Goal: Complete application form

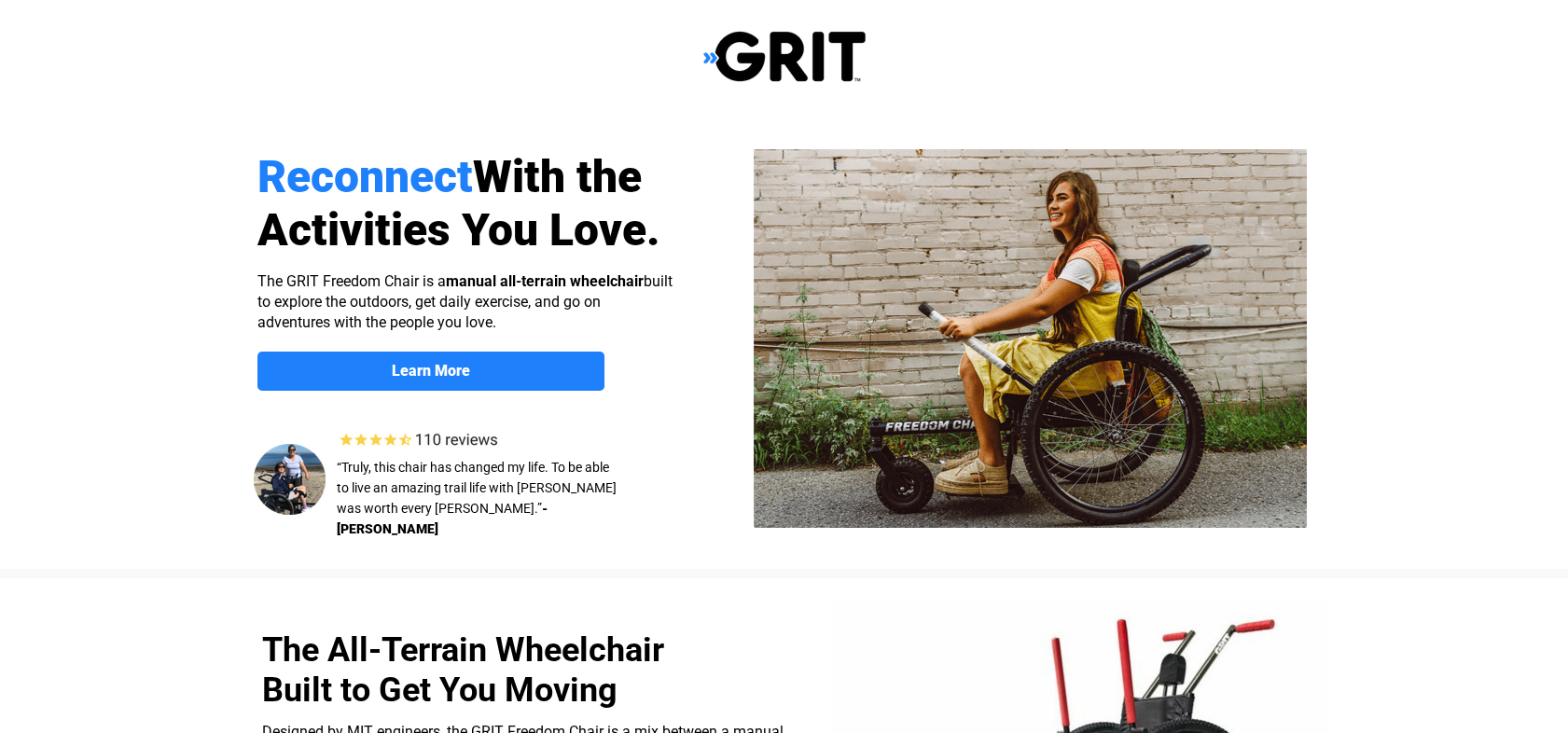
select select "US"
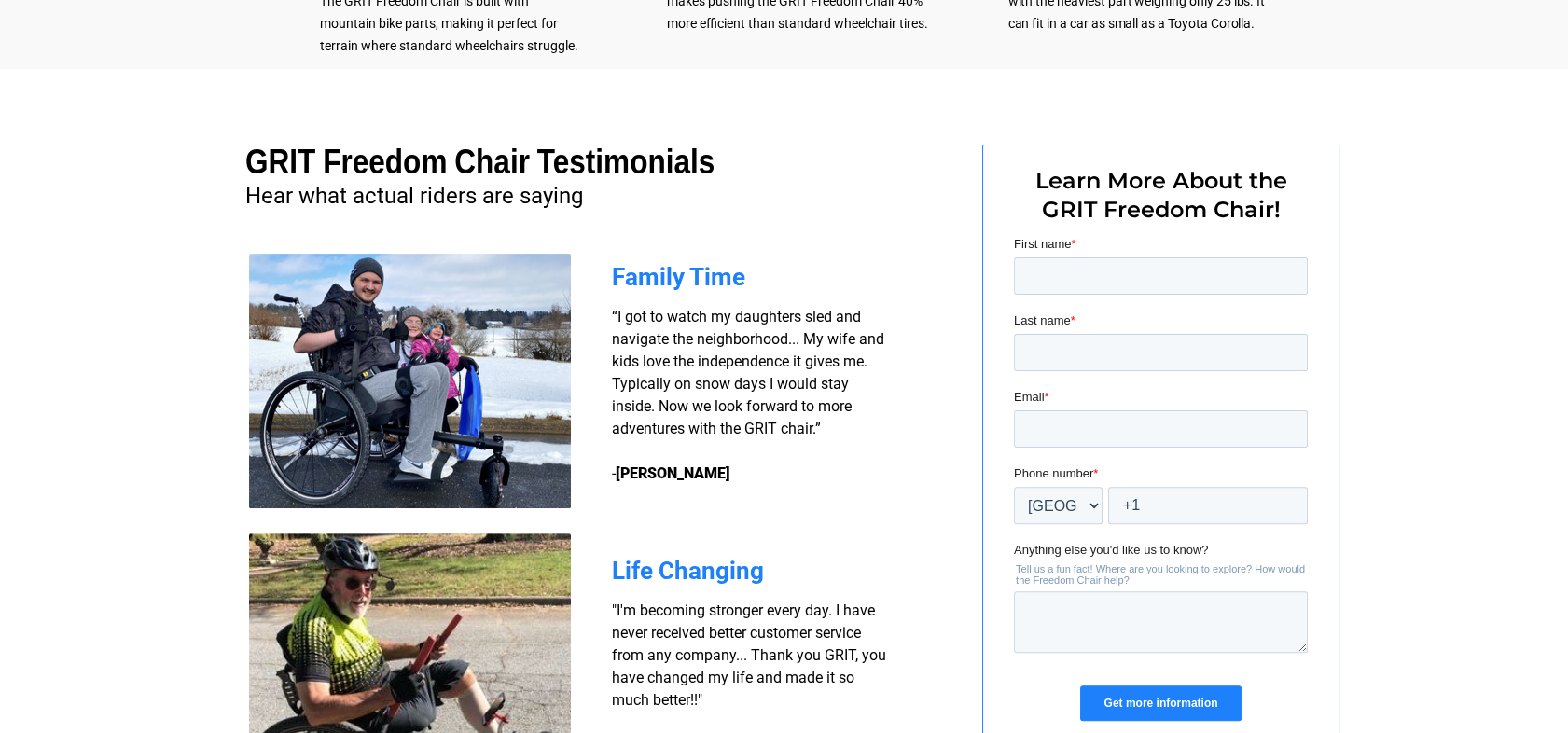
scroll to position [1164, 0]
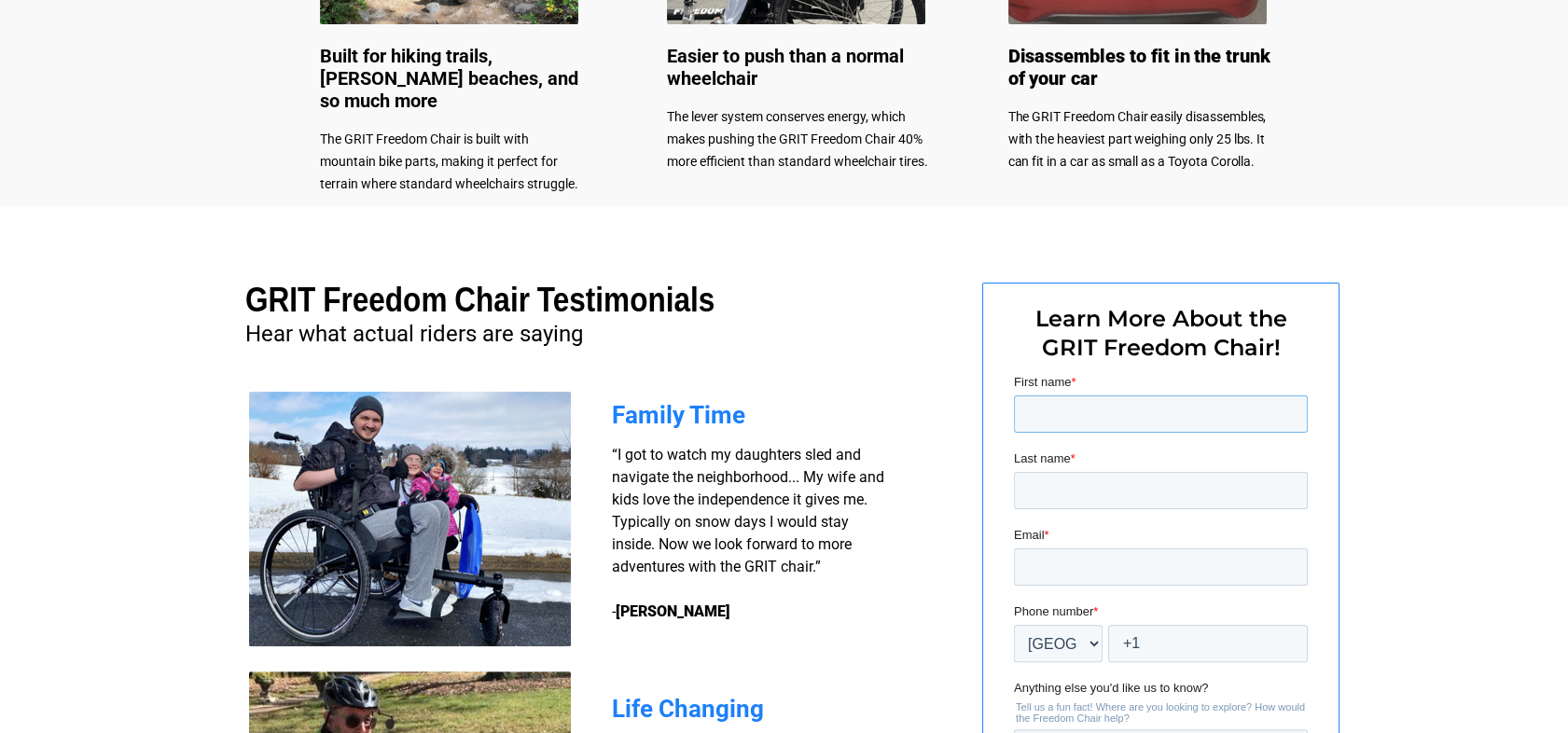
click at [1055, 425] on input "First name *" at bounding box center [1160, 414] width 294 height 37
type input "[PERSON_NAME]"
click at [1048, 489] on input "Last name *" at bounding box center [1160, 490] width 294 height 37
type input "[PERSON_NAME]"
click at [1076, 567] on input "Email *" at bounding box center [1160, 567] width 294 height 37
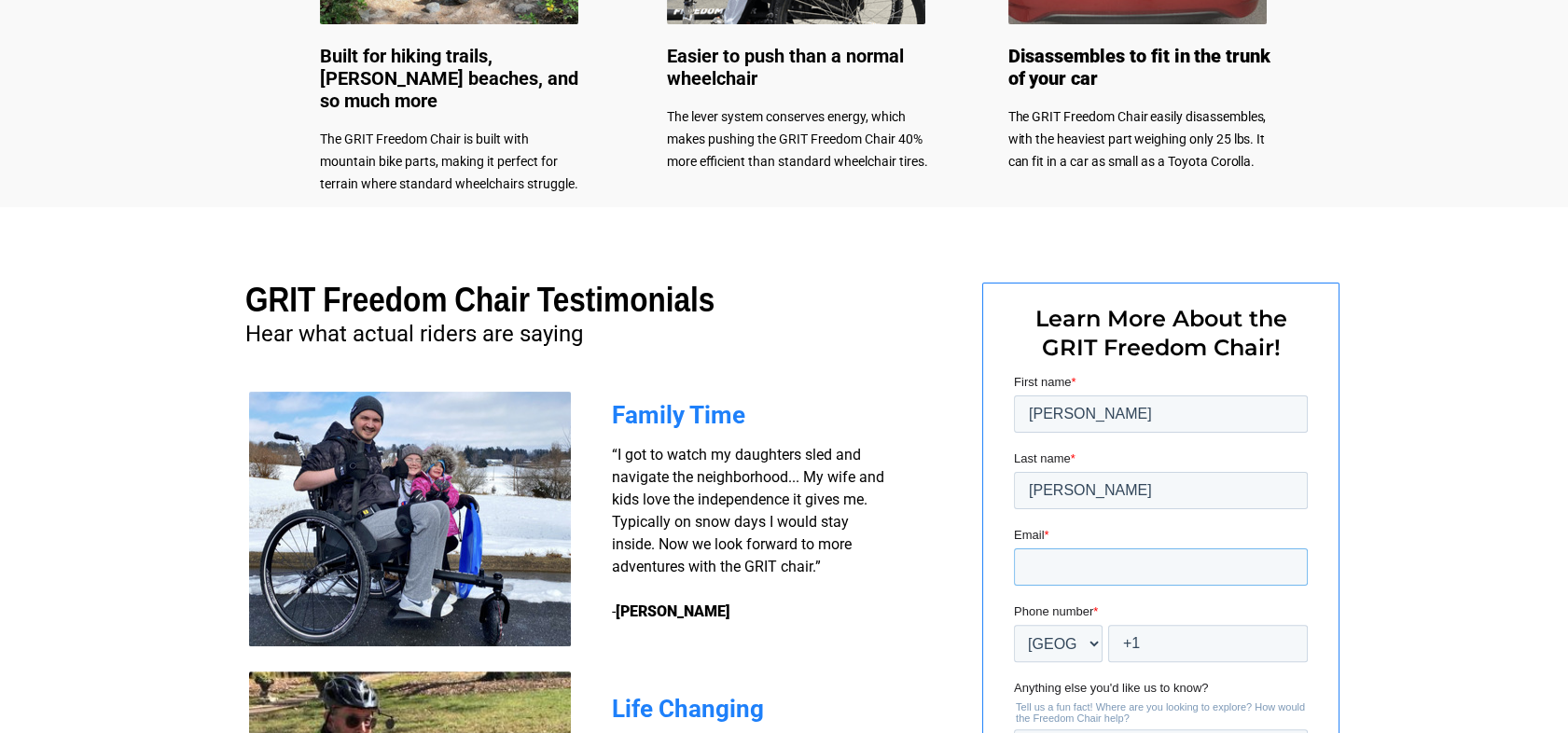
type input "[EMAIL_ADDRESS][DOMAIN_NAME]"
click at [1185, 641] on input "+1" at bounding box center [1206, 643] width 199 height 37
click at [1209, 644] on input "+1" at bounding box center [1206, 643] width 199 height 37
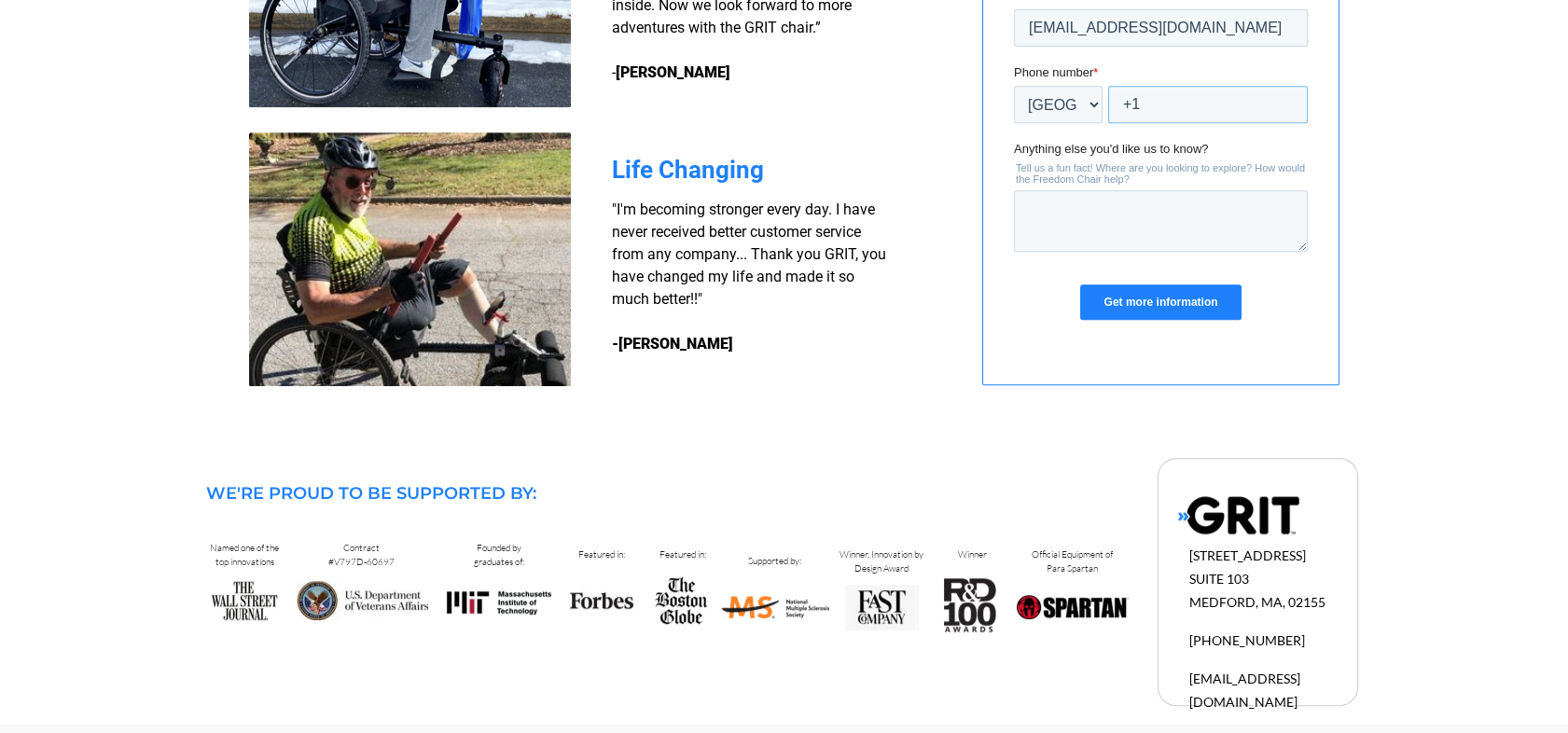
scroll to position [1717, 0]
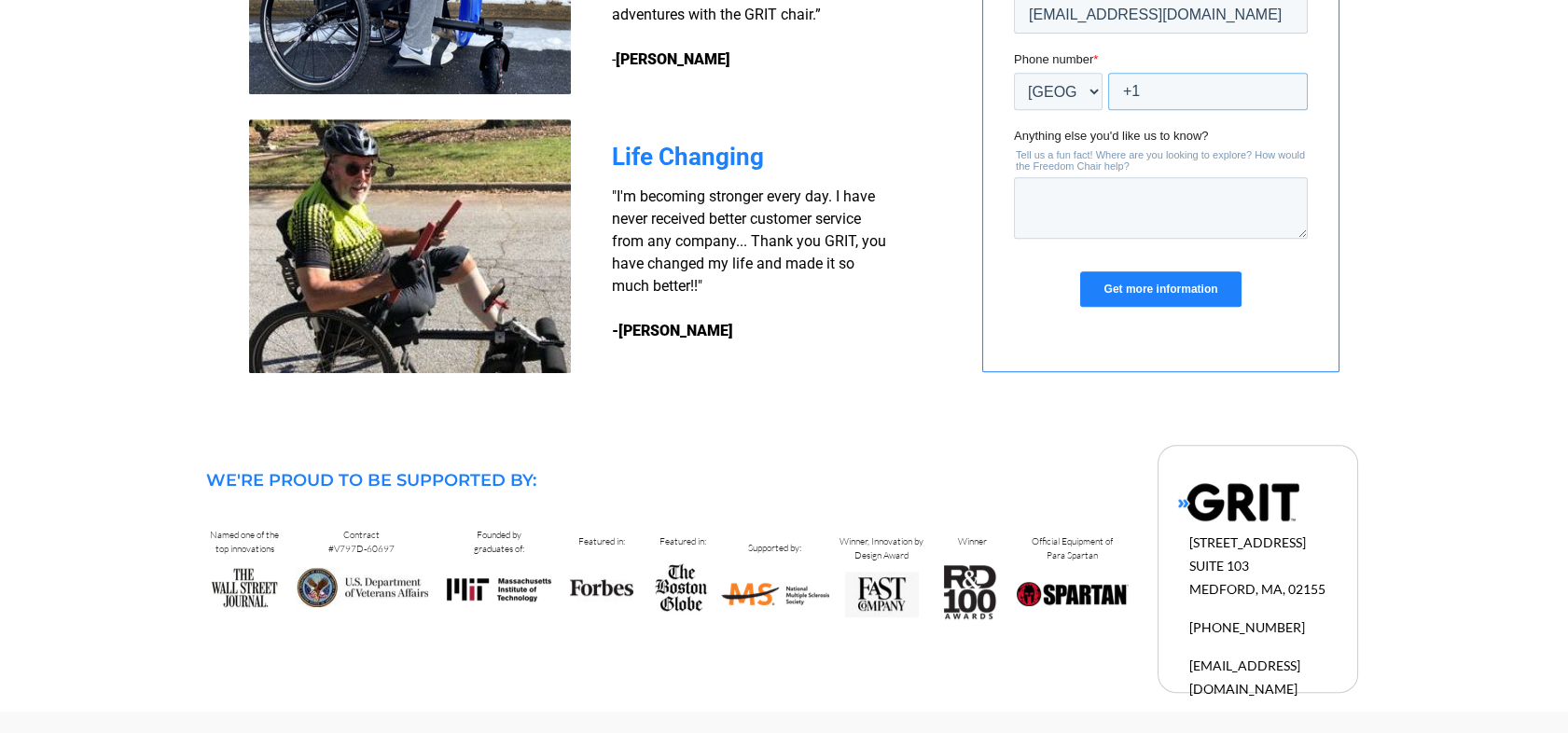
click at [1198, 92] on input "+1" at bounding box center [1206, 91] width 199 height 37
type input "+1 228116881"
click at [1172, 198] on textarea "Anything else you'd like us to know?" at bounding box center [1160, 208] width 294 height 62
click at [1147, 277] on input "Get more information" at bounding box center [1159, 289] width 160 height 35
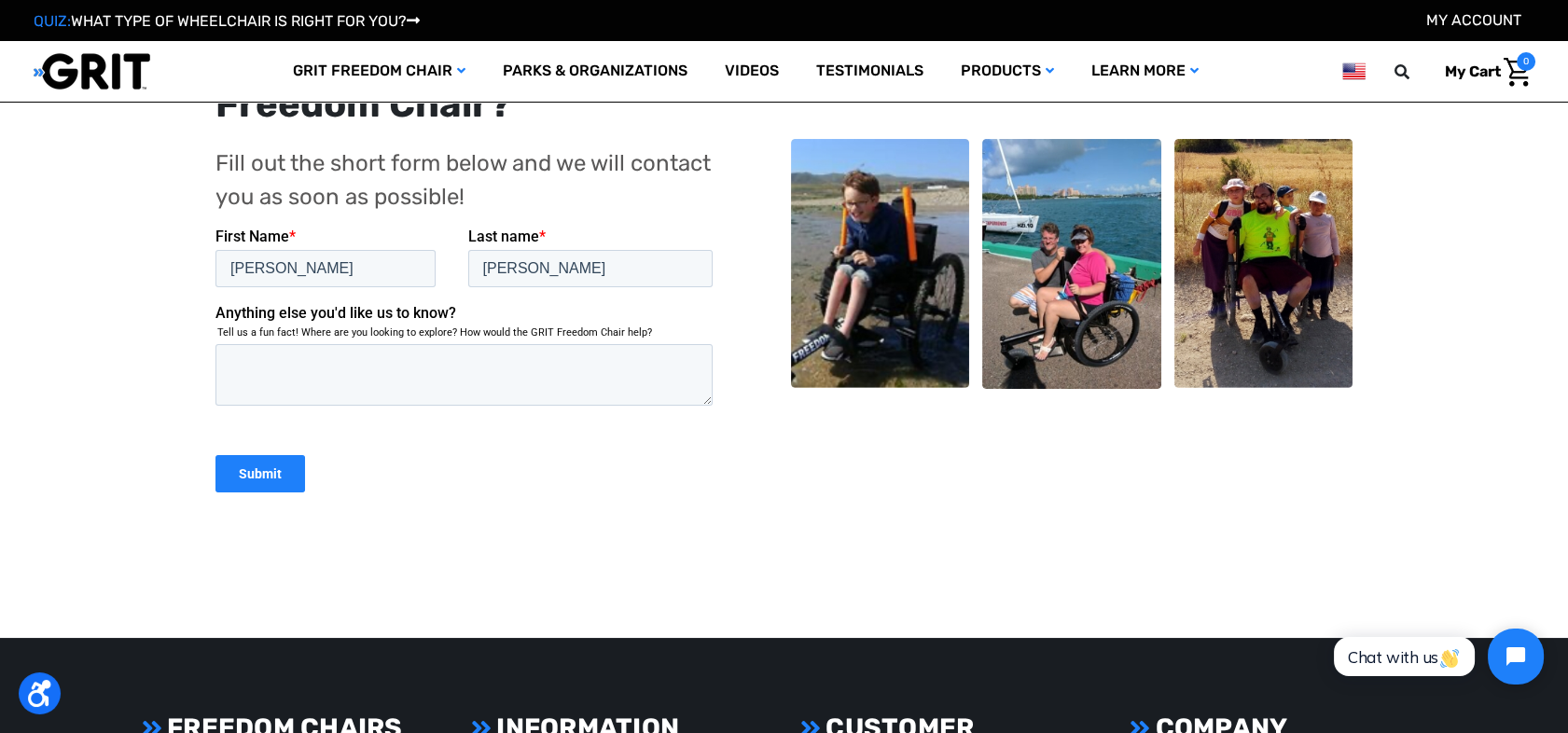
scroll to position [409, 0]
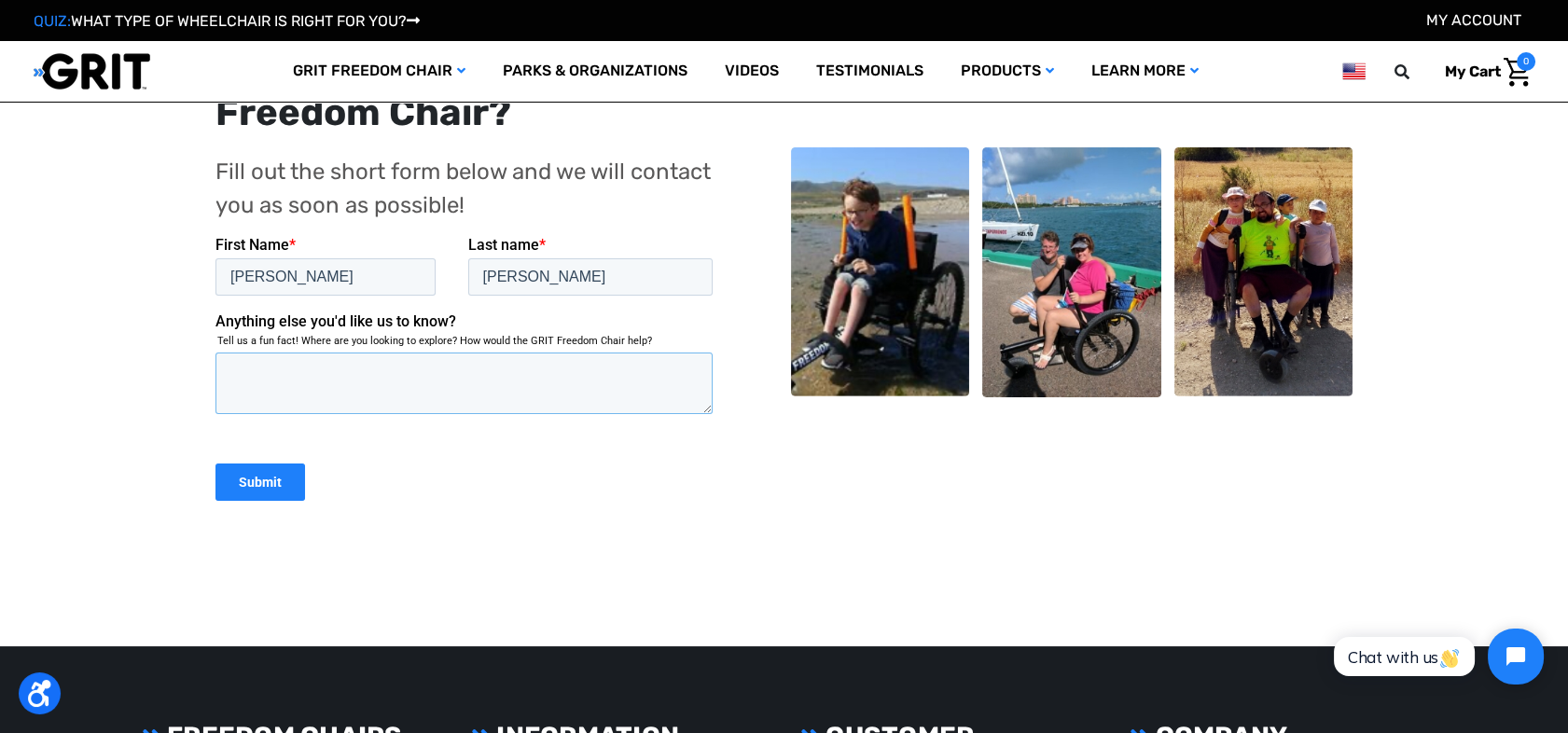
click at [351, 359] on textarea "Anything else you'd like us to know?" at bounding box center [463, 382] width 497 height 62
type textarea "Price"
click at [271, 477] on input "Submit" at bounding box center [259, 480] width 89 height 37
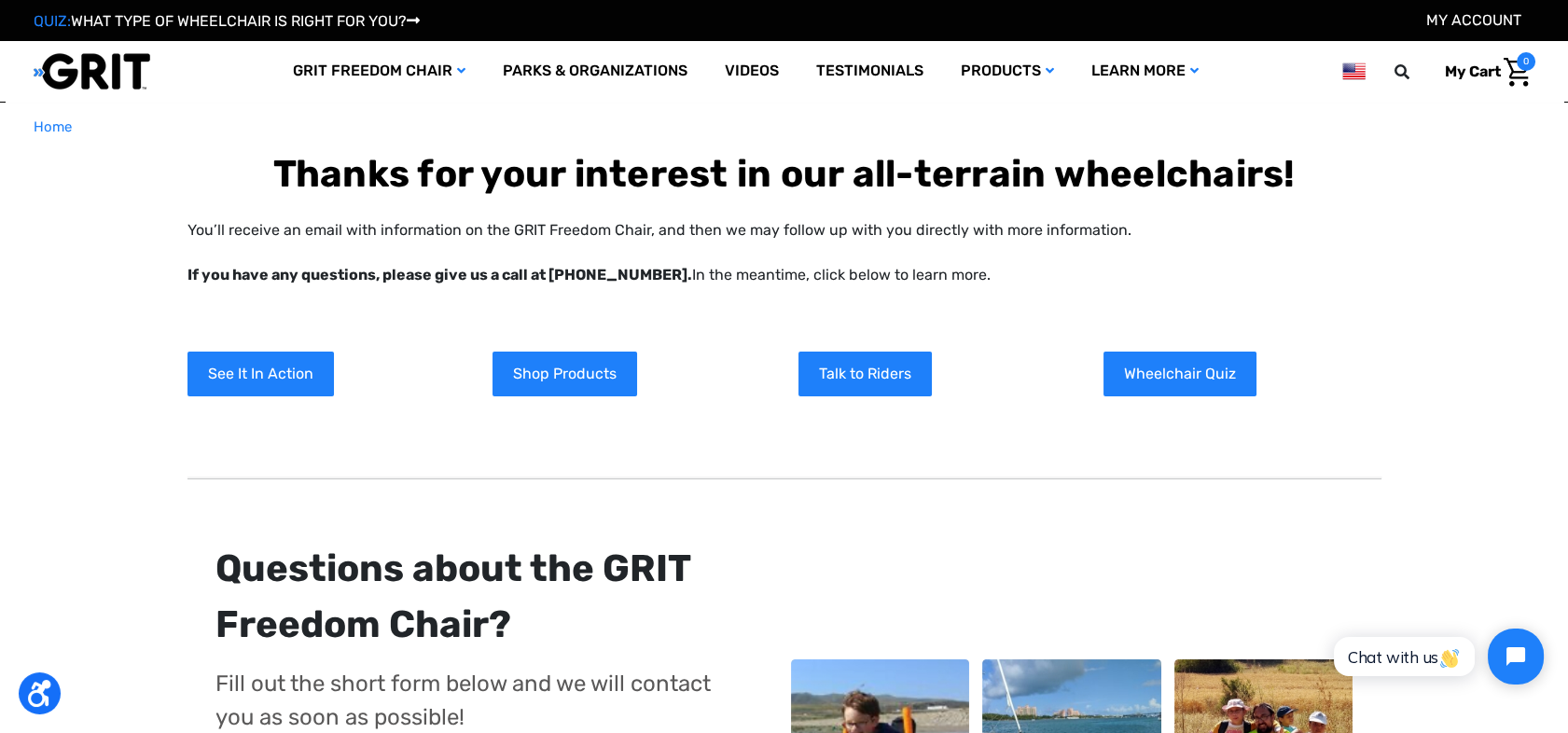
click at [1508, 69] on img "Cart with 0 items" at bounding box center [1517, 72] width 27 height 28
